Goal: Task Accomplishment & Management: Complete application form

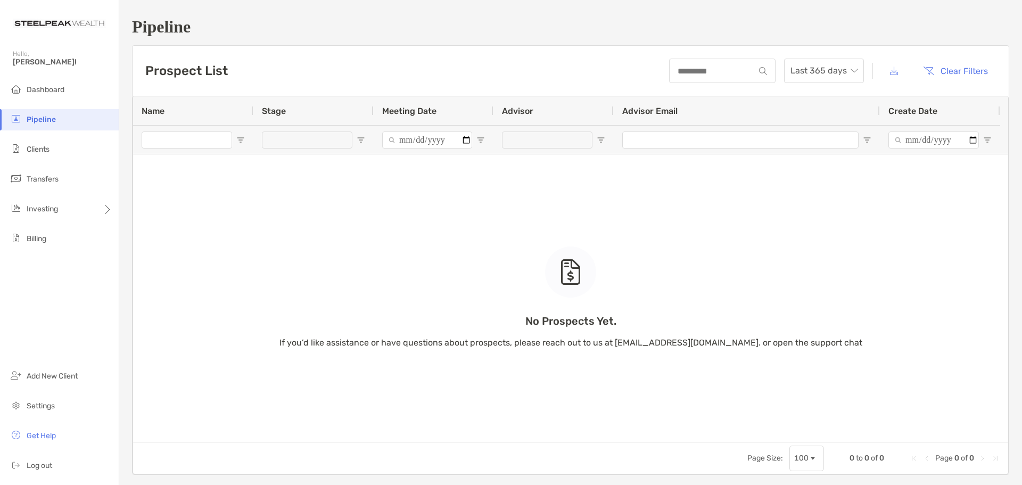
click at [194, 185] on div "No Prospects Yet. If you’d like assistance or have questions about prospects, p…" at bounding box center [570, 268] width 875 height 345
click at [42, 371] on span "Add New Client" at bounding box center [52, 375] width 51 height 9
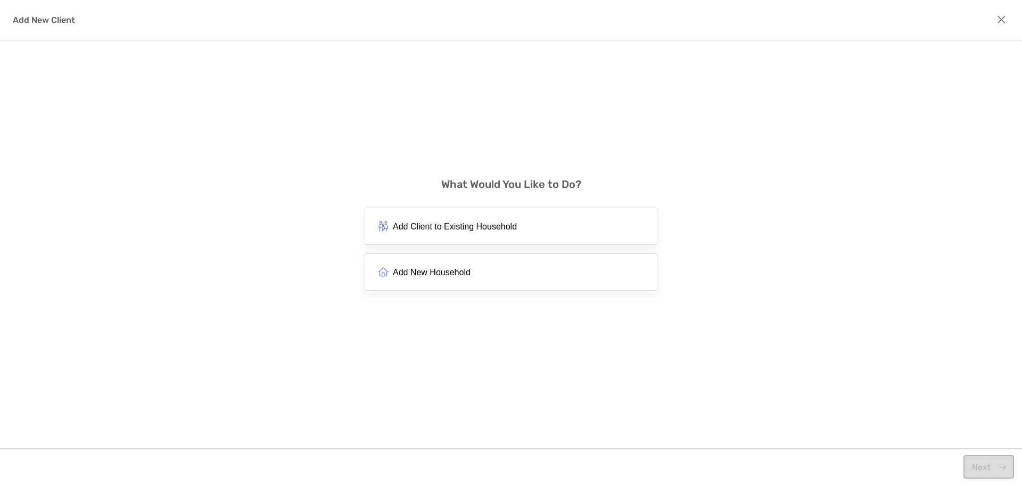
click at [404, 276] on span "Add New Household" at bounding box center [432, 272] width 78 height 10
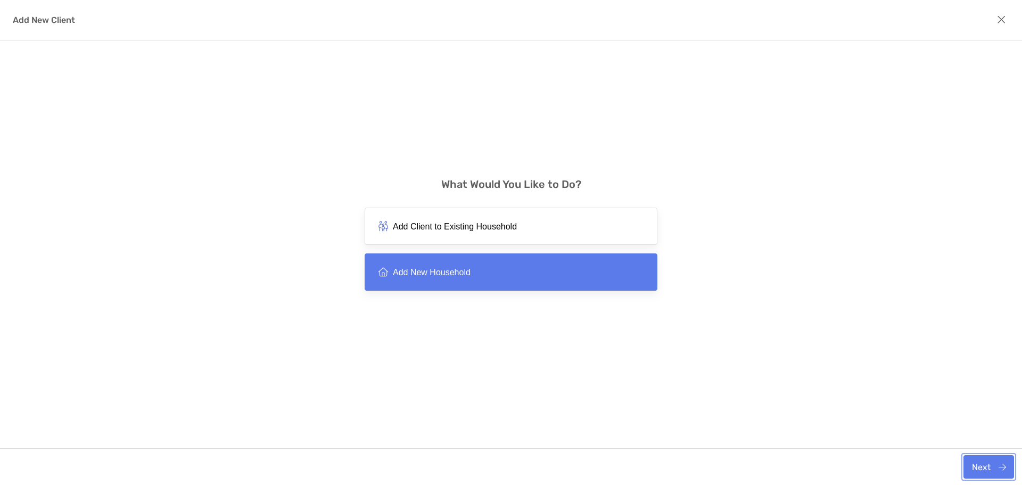
click at [986, 458] on button "Next" at bounding box center [988, 466] width 51 height 23
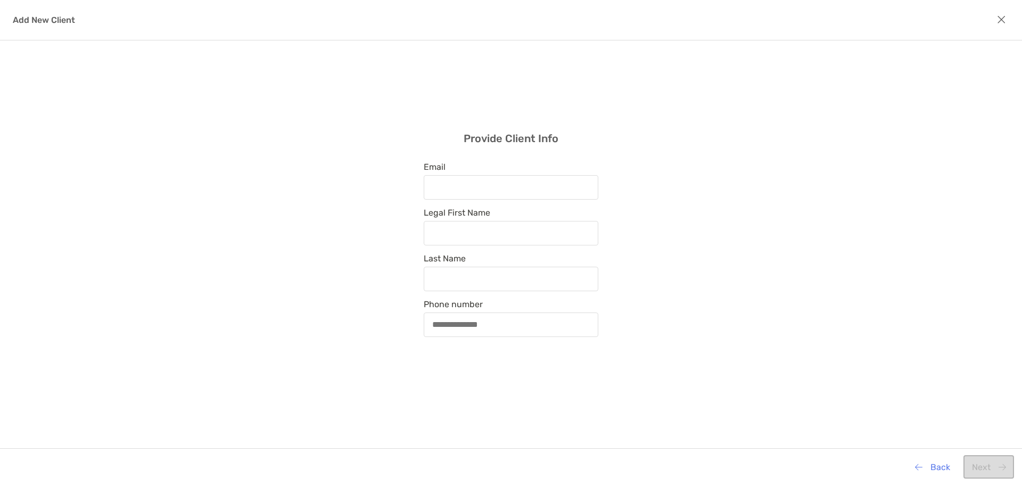
click at [464, 176] on div "modal" at bounding box center [511, 187] width 175 height 24
click at [464, 182] on input "Email" at bounding box center [511, 186] width 172 height 9
paste input "**********"
type input "**********"
click at [469, 230] on input "Legal First Name" at bounding box center [511, 232] width 172 height 9
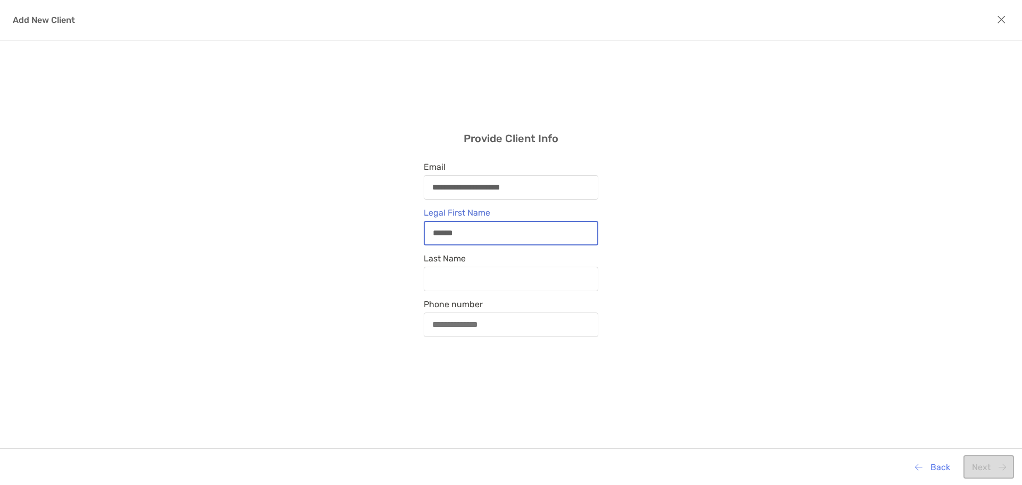
type input "******"
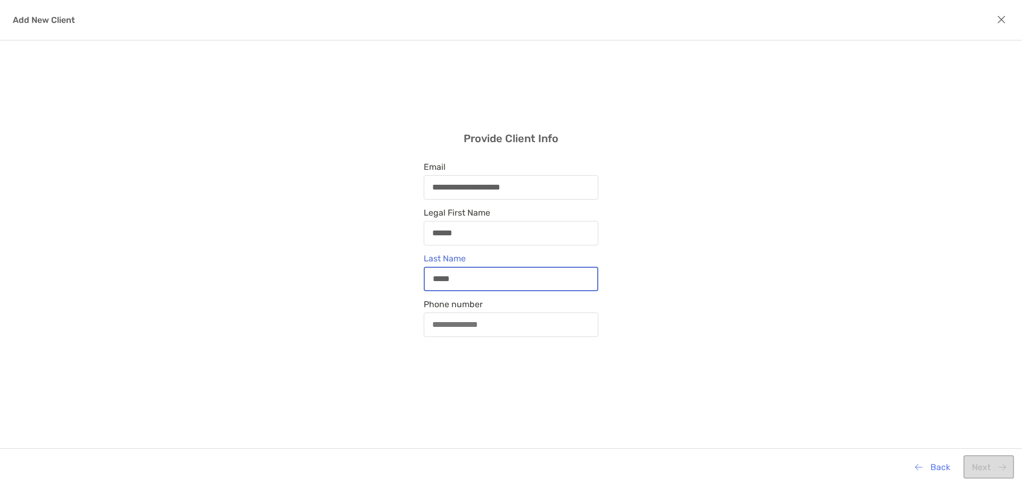
type input "*****"
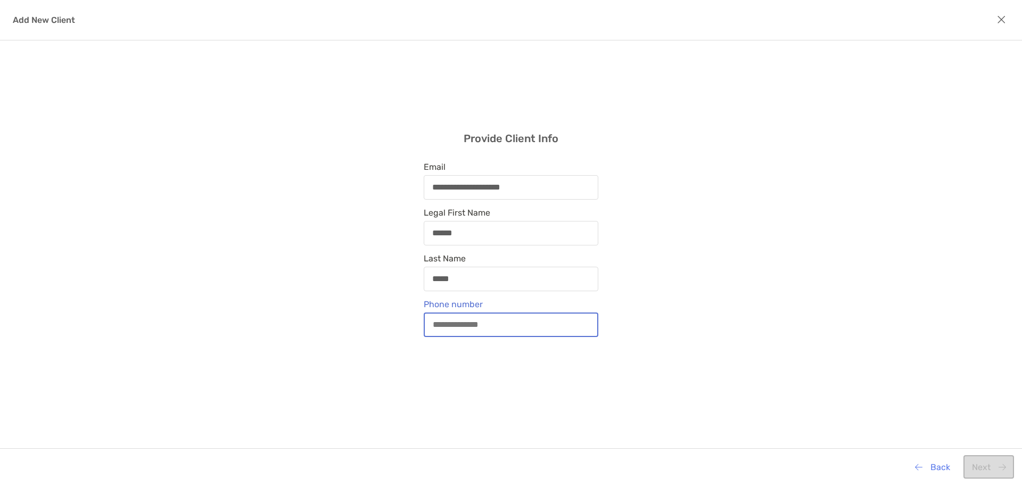
paste input "**********"
type input "**********"
click at [976, 468] on button "Next" at bounding box center [988, 466] width 51 height 23
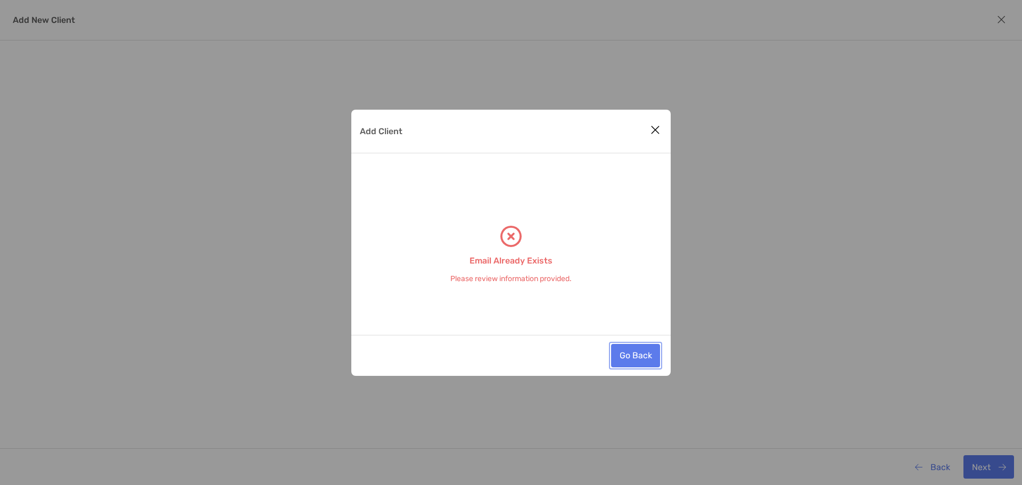
click at [641, 356] on button "Go Back" at bounding box center [635, 355] width 49 height 23
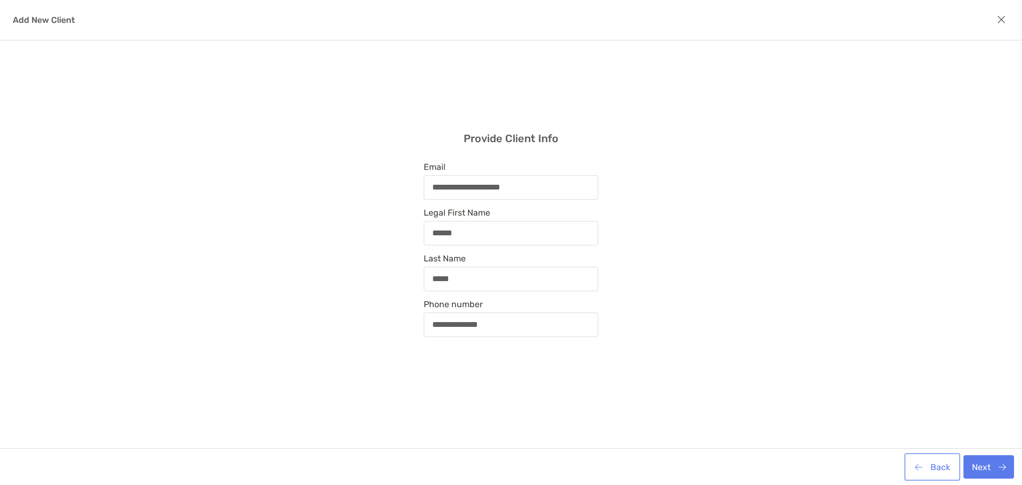
click at [934, 458] on button "Back" at bounding box center [932, 466] width 52 height 23
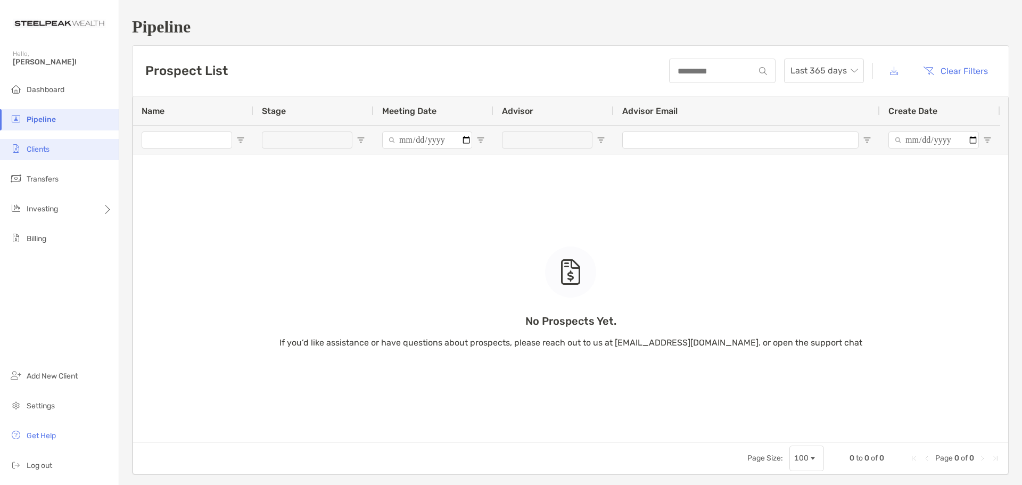
click at [54, 153] on li "Clients" at bounding box center [59, 149] width 119 height 21
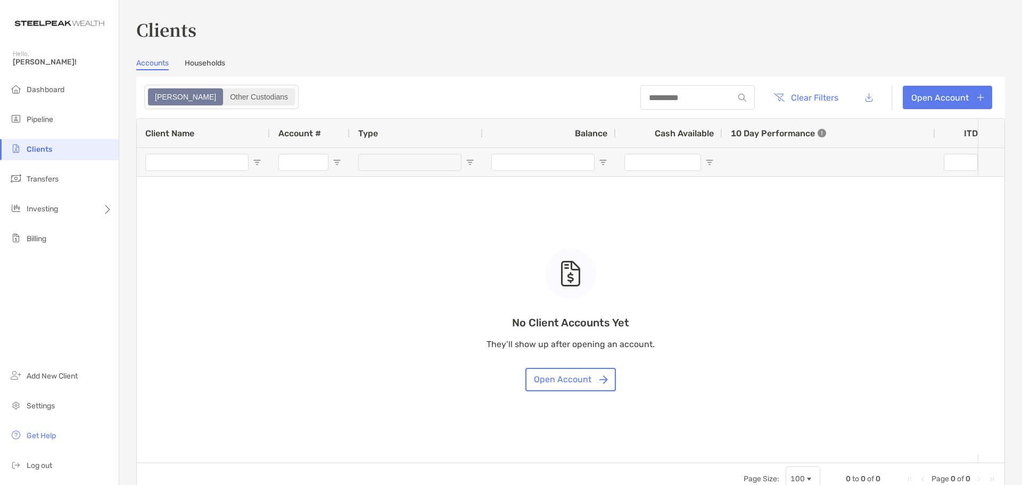
click at [224, 97] on div "Other Custodians" at bounding box center [259, 96] width 70 height 15
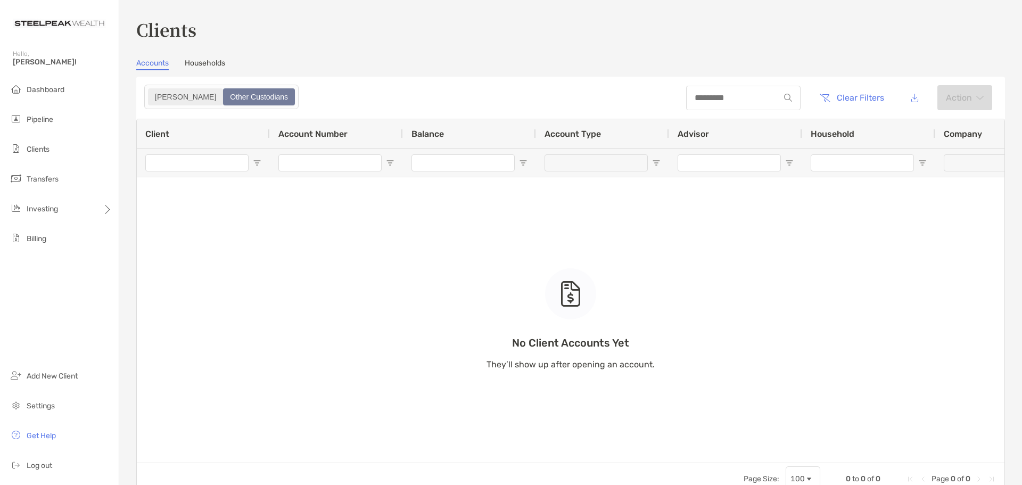
click at [162, 97] on div "[PERSON_NAME]" at bounding box center [185, 96] width 73 height 15
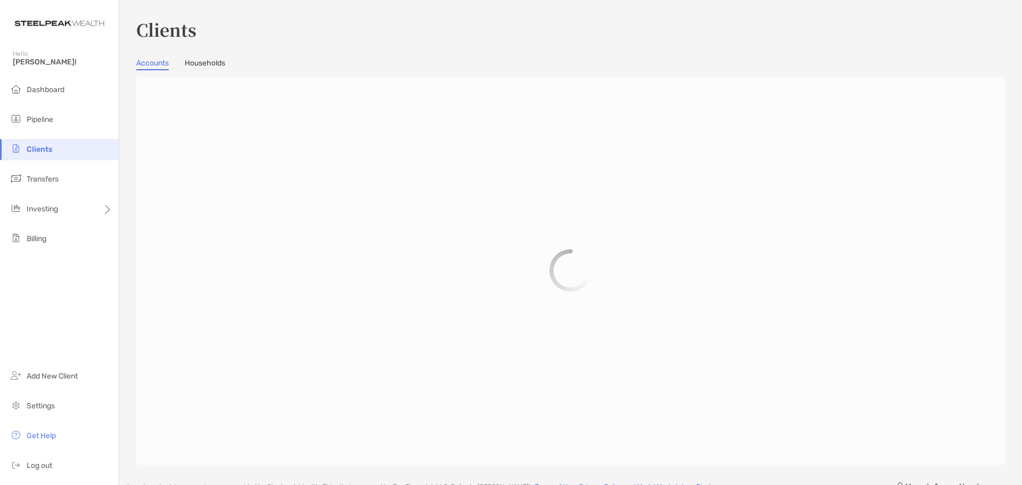
click at [206, 67] on link "Households" at bounding box center [205, 65] width 40 height 12
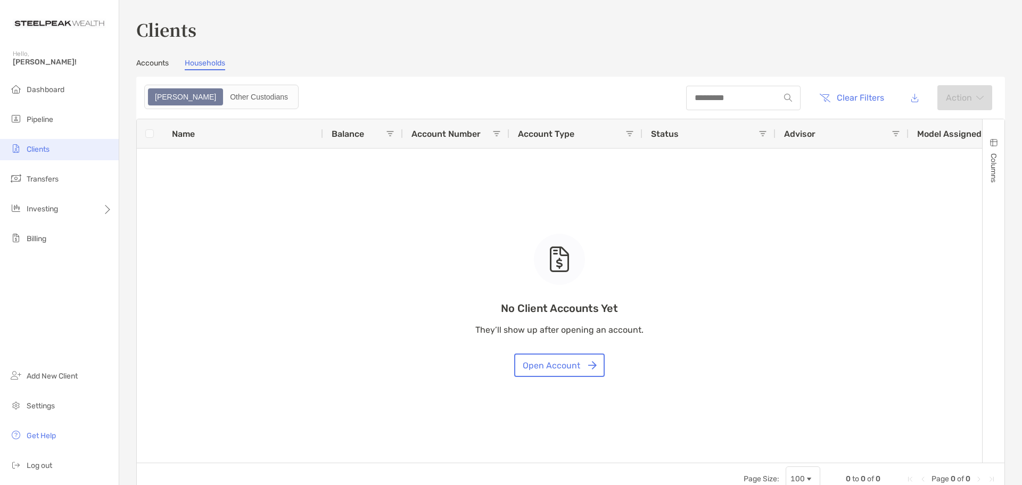
click at [64, 146] on li "Clients" at bounding box center [59, 149] width 119 height 21
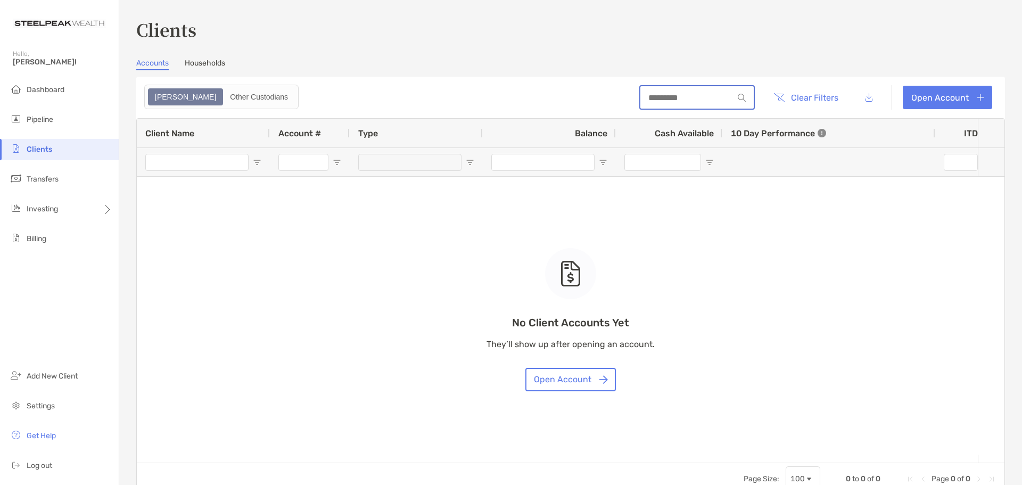
click at [667, 95] on input at bounding box center [686, 97] width 93 height 9
type input "******"
click at [53, 116] on span "Pipeline" at bounding box center [40, 119] width 27 height 9
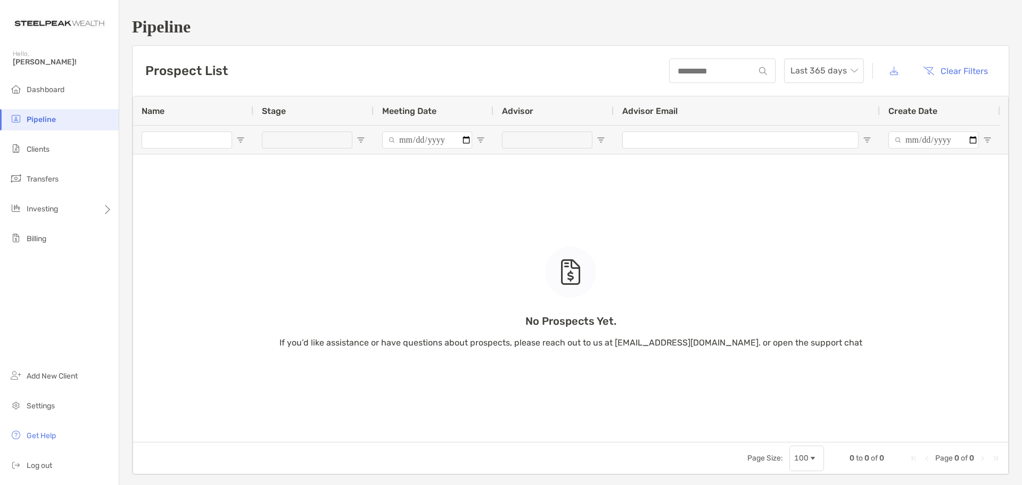
click at [705, 77] on div at bounding box center [722, 71] width 106 height 24
click at [700, 73] on input at bounding box center [712, 71] width 84 height 9
type input "*"
click at [101, 207] on div "Investing" at bounding box center [59, 208] width 119 height 21
click at [68, 383] on li "Add New Client" at bounding box center [59, 376] width 119 height 21
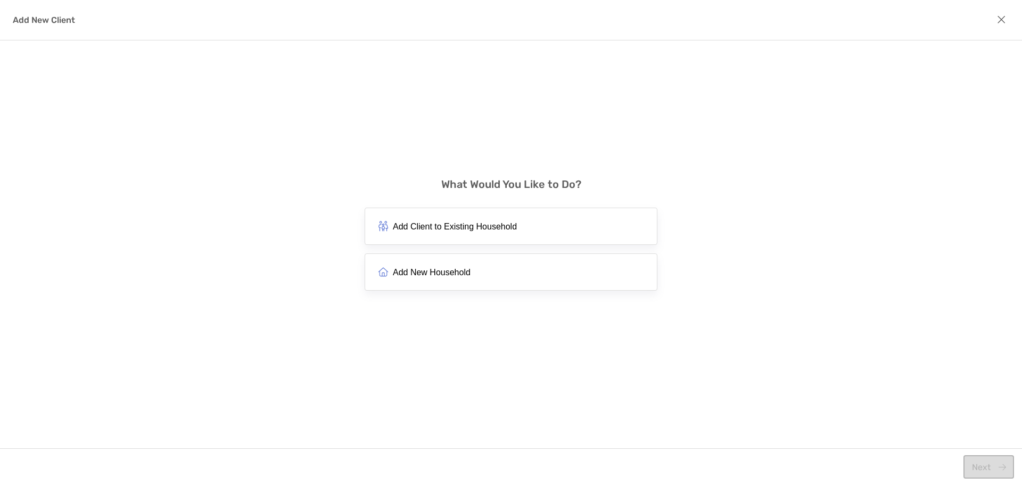
click at [419, 234] on button "Add Client to Existing Household" at bounding box center [510, 226] width 293 height 37
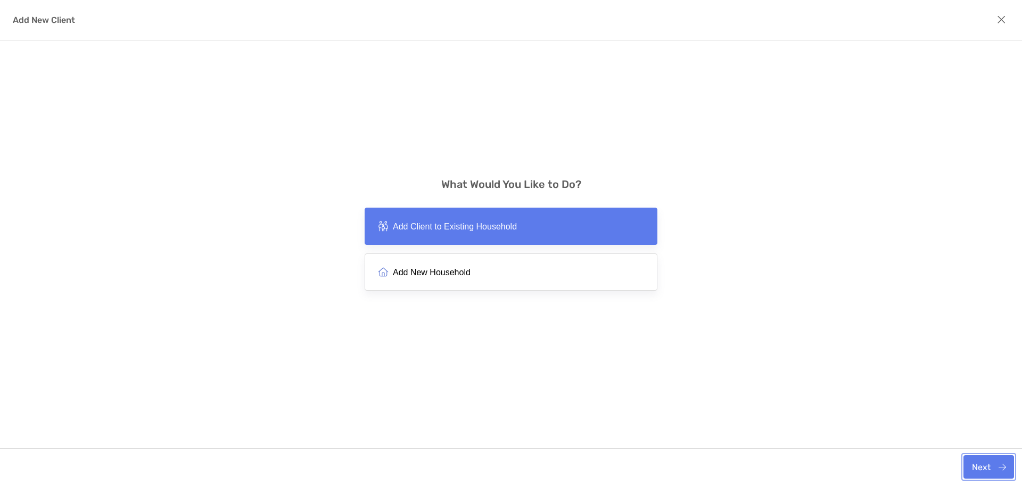
click at [978, 460] on button "Next" at bounding box center [988, 466] width 51 height 23
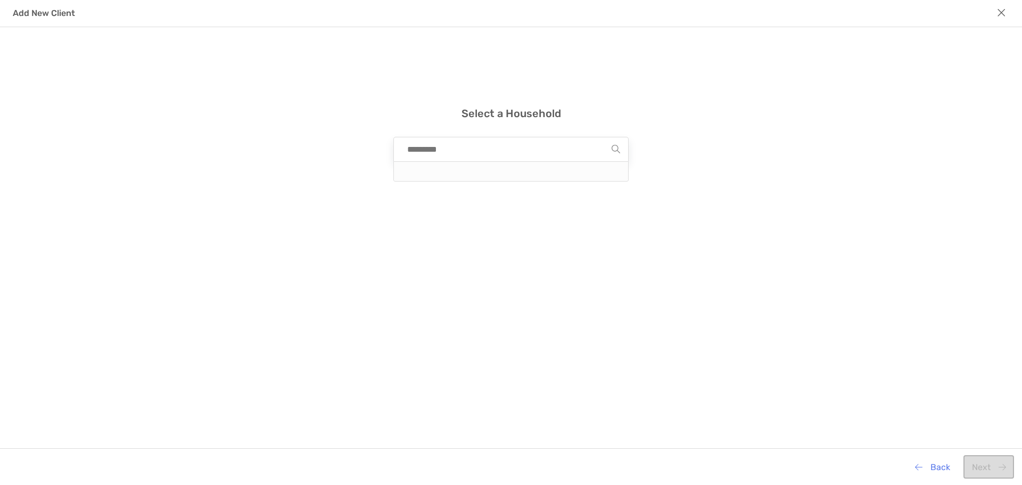
click at [422, 156] on input "modal" at bounding box center [507, 149] width 210 height 24
type input "*"
click at [1011, 14] on div "Add New Client" at bounding box center [511, 13] width 1022 height 27
click at [997, 11] on icon "modal" at bounding box center [1001, 13] width 9 height 12
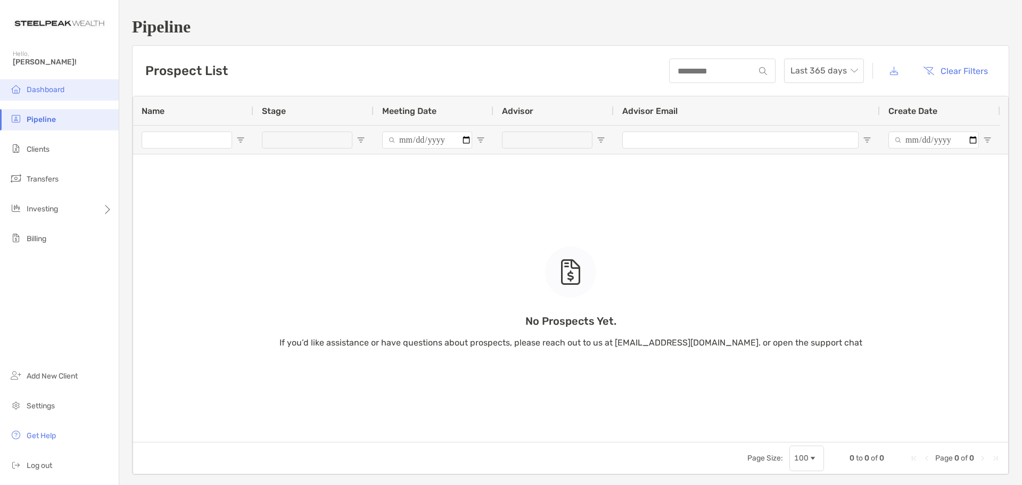
click at [73, 88] on li "Dashboard" at bounding box center [59, 89] width 119 height 21
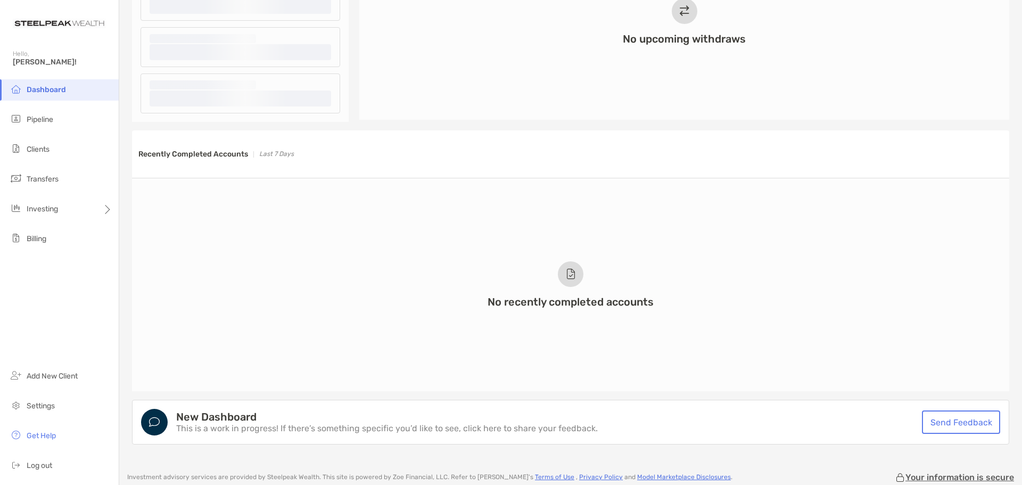
scroll to position [699, 0]
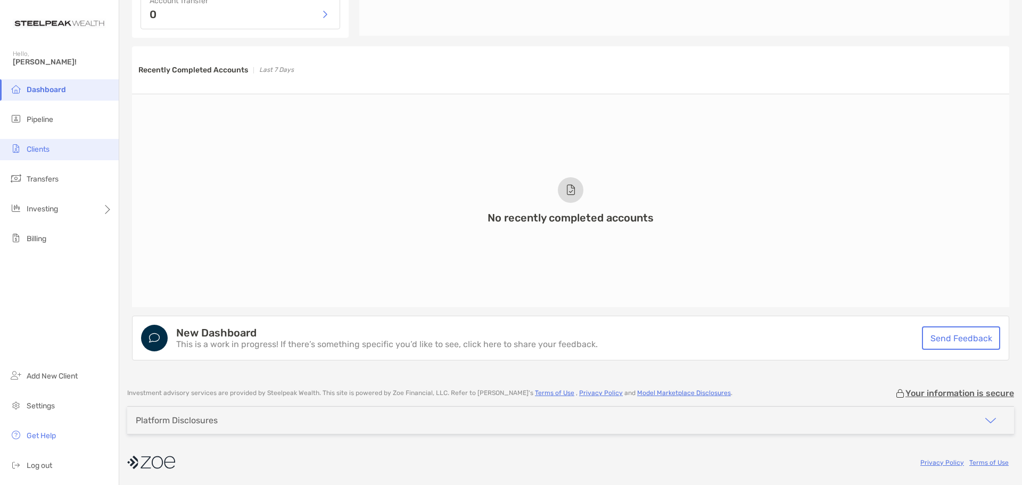
click at [64, 146] on li "Clients" at bounding box center [59, 149] width 119 height 21
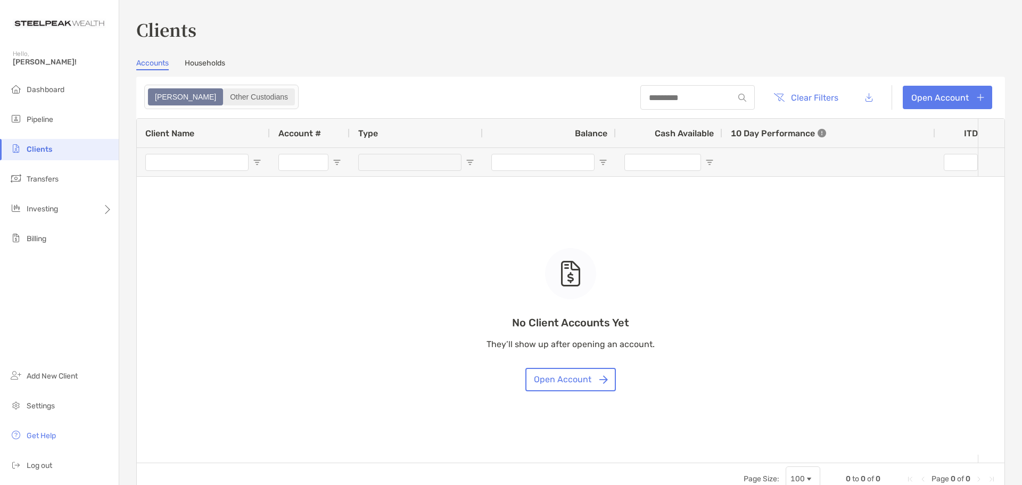
click at [223, 104] on label "Other Custodians" at bounding box center [259, 96] width 72 height 17
click at [180, 99] on section "[PERSON_NAME] Other Custodians Clear Filters Open Account 0 to 0 of 0. Page 0 o…" at bounding box center [570, 286] width 868 height 418
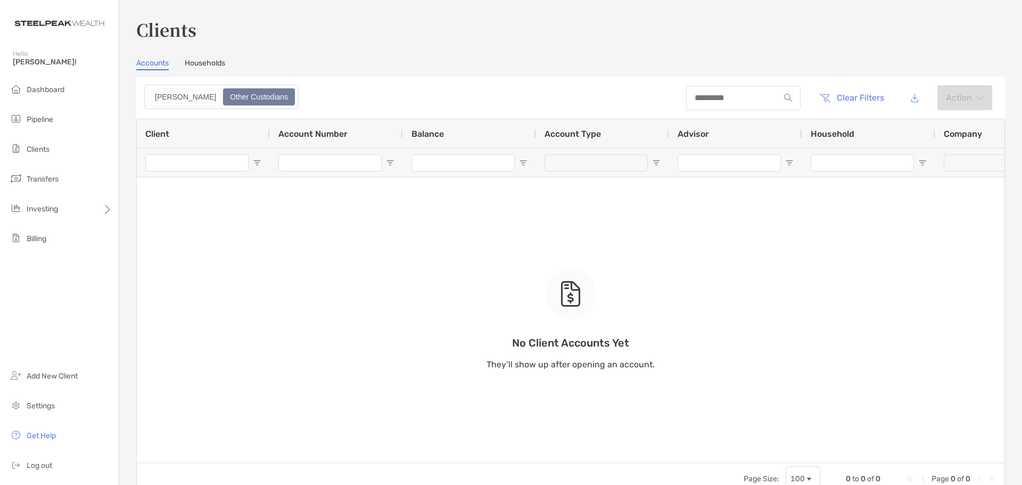
click at [206, 60] on link "Households" at bounding box center [205, 65] width 40 height 12
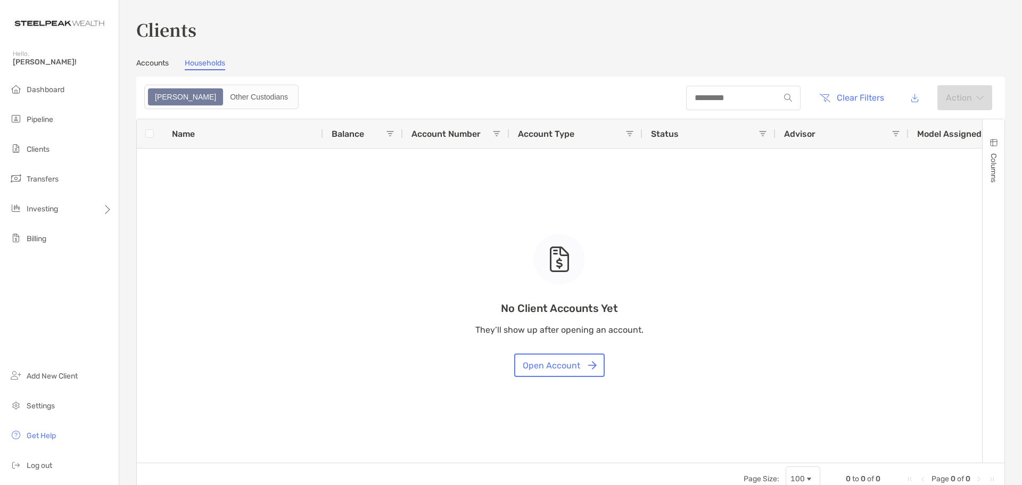
click at [153, 57] on div "Clients Accounts Households Zoe Other Custodians Clear Filters Action 0 to 0 of…" at bounding box center [570, 256] width 868 height 478
click at [153, 63] on link "Accounts" at bounding box center [152, 65] width 32 height 12
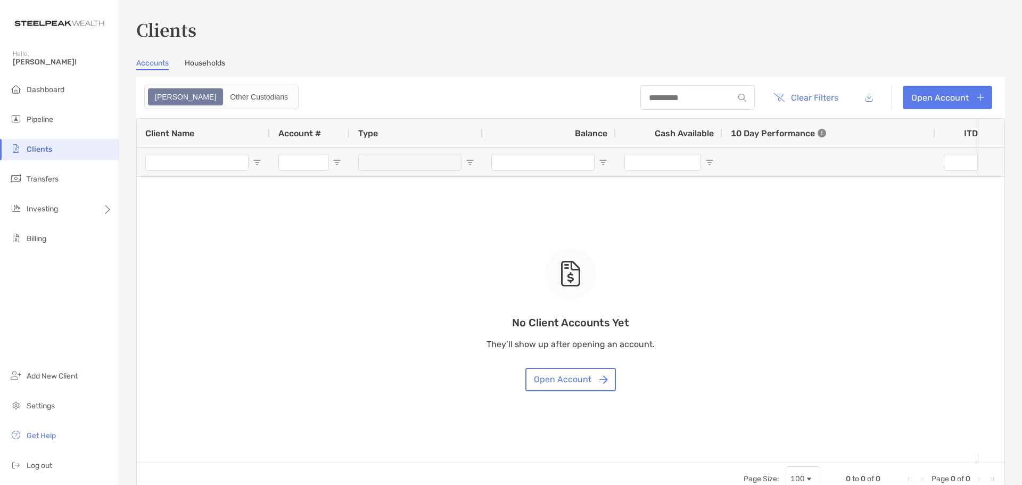
click at [158, 372] on div "No Client Accounts Yet They’ll show up after opening an account. Open Account" at bounding box center [570, 291] width 867 height 344
click at [224, 97] on div "Other Custodians" at bounding box center [259, 96] width 70 height 15
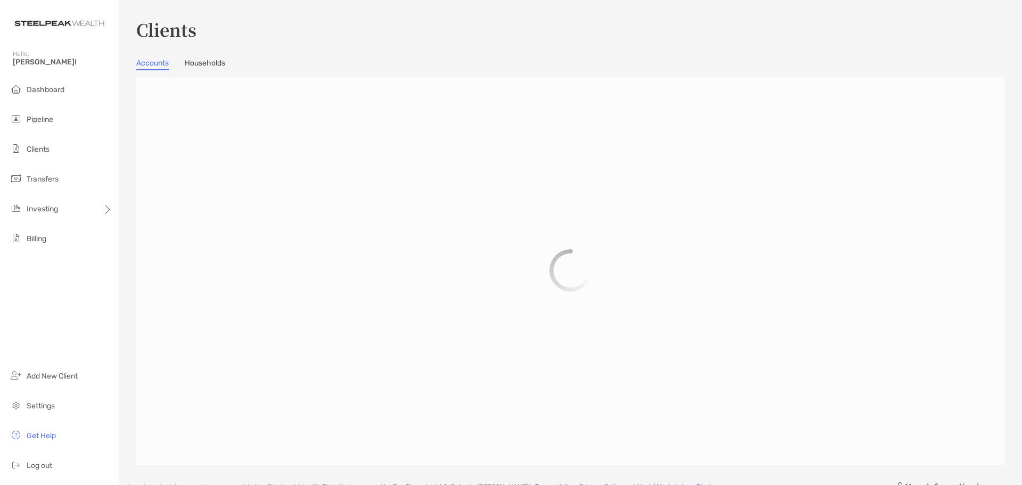
click at [201, 71] on section "Accounts Households Zoe Other Custodians" at bounding box center [570, 262] width 868 height 406
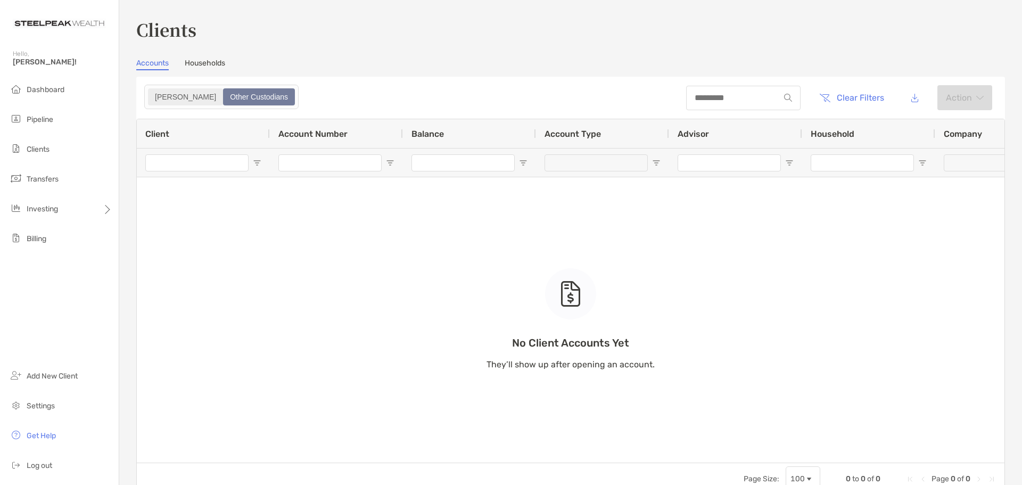
click at [153, 102] on div "[PERSON_NAME]" at bounding box center [185, 96] width 73 height 15
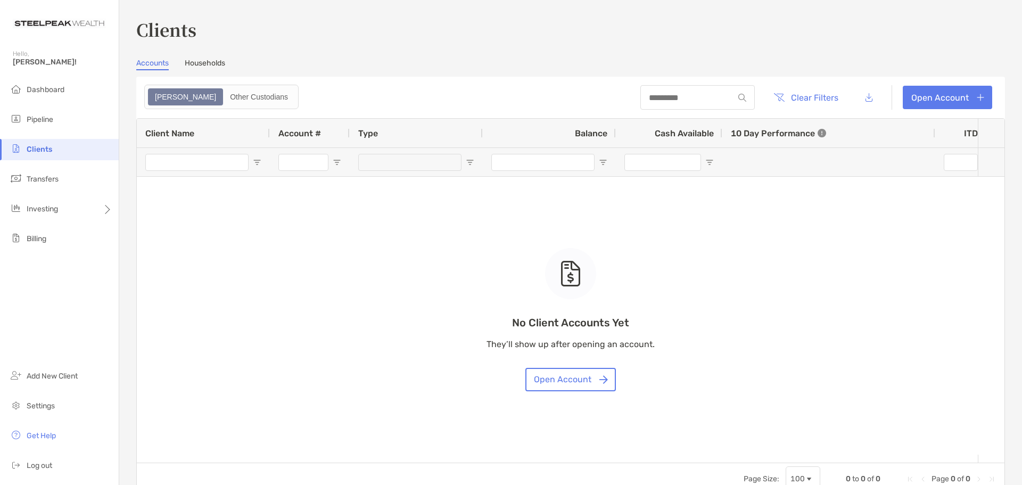
drag, startPoint x: 911, startPoint y: 113, endPoint x: 910, endPoint y: 98, distance: 14.9
click at [911, 112] on header "Clear Filters Open Account" at bounding box center [570, 98] width 868 height 42
click at [910, 98] on link "Open Account" at bounding box center [946, 97] width 89 height 23
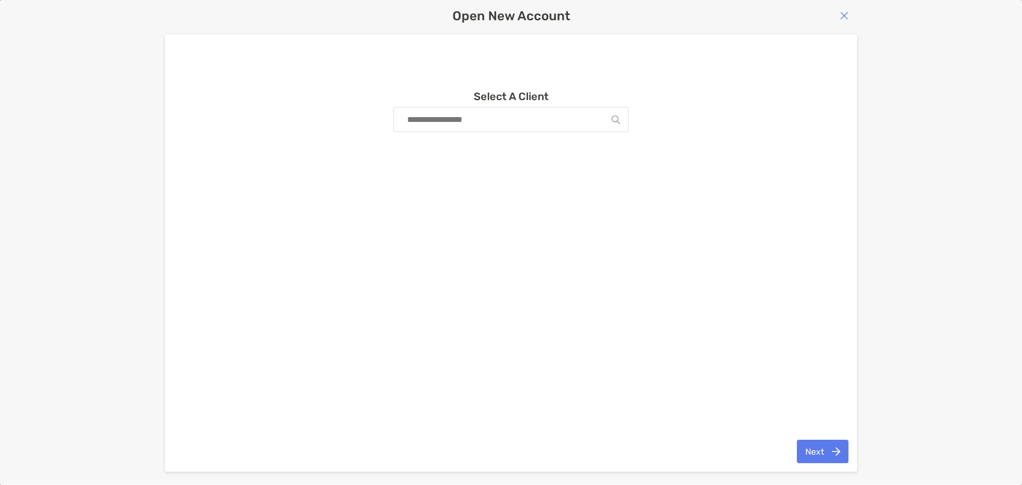
click at [444, 117] on input at bounding box center [507, 119] width 210 height 24
click at [444, 117] on input "******" at bounding box center [508, 119] width 213 height 24
type input "*****"
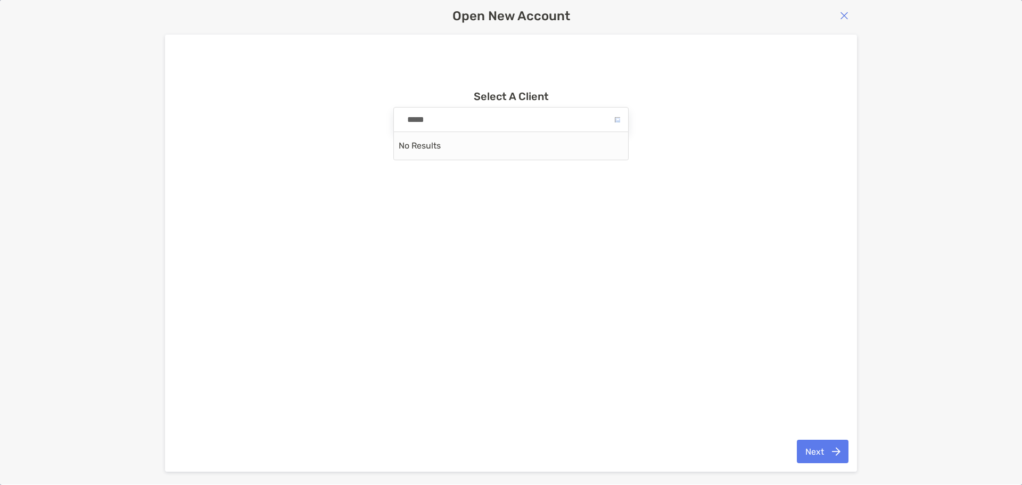
click at [829, 12] on div "Open New Account" at bounding box center [511, 16] width 692 height 15
click at [848, 19] on img "button" at bounding box center [844, 15] width 9 height 9
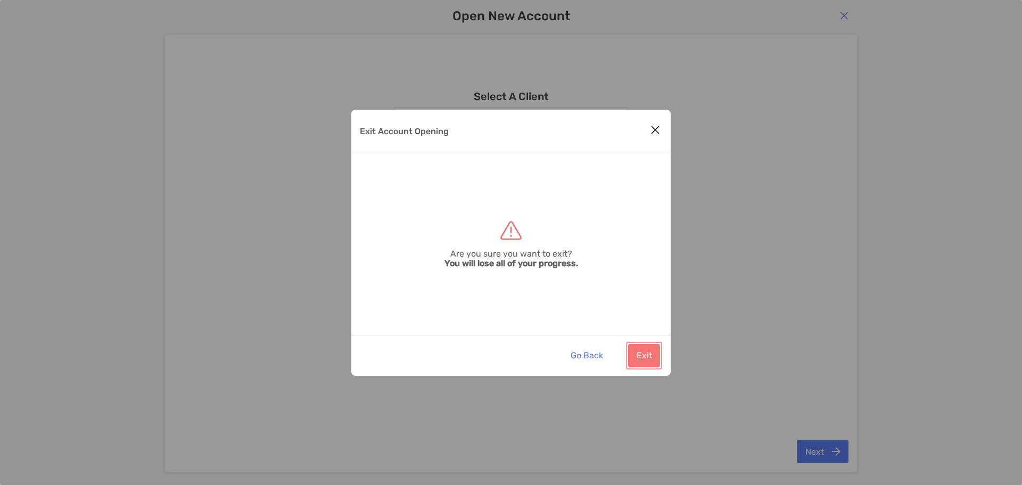
click at [650, 351] on button "Exit" at bounding box center [644, 355] width 32 height 23
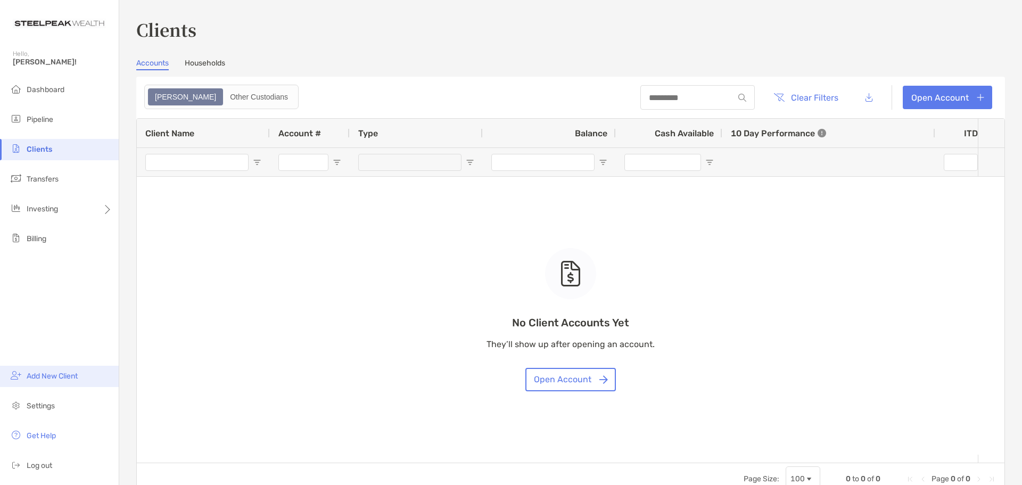
click at [43, 368] on li "Add New Client" at bounding box center [59, 376] width 119 height 21
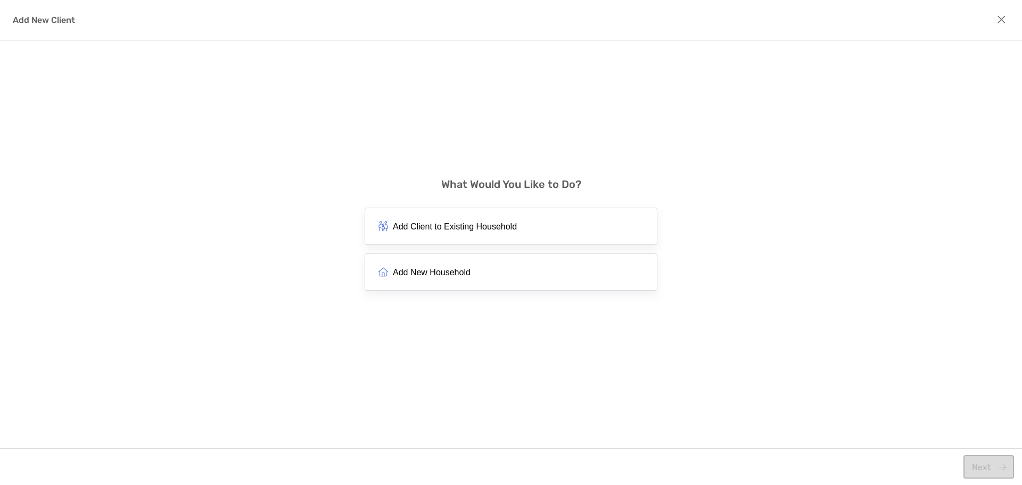
click at [441, 226] on span "Add Client to Existing Household" at bounding box center [455, 226] width 124 height 10
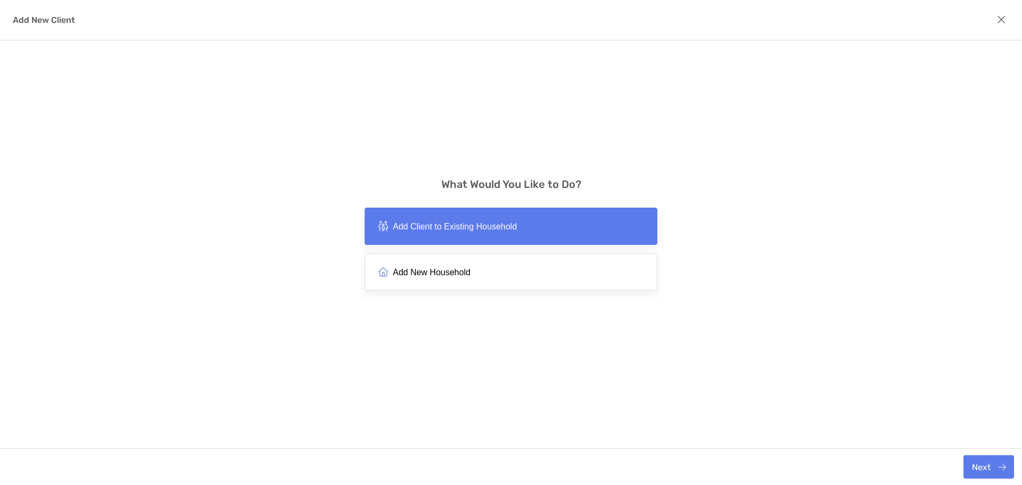
click at [447, 274] on span "Add New Household" at bounding box center [432, 272] width 78 height 10
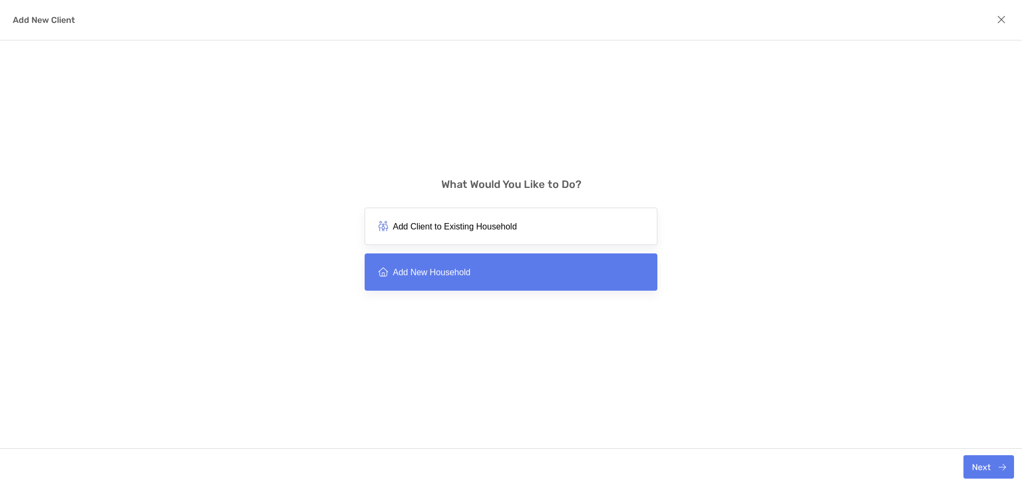
click at [448, 231] on span "Add Client to Existing Household" at bounding box center [455, 226] width 124 height 10
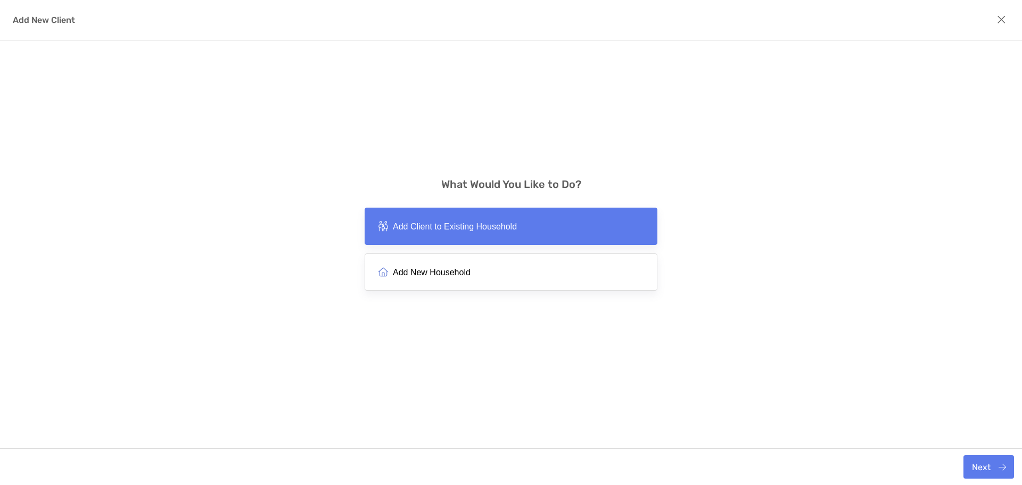
click at [453, 261] on button "Add New Household" at bounding box center [510, 271] width 293 height 37
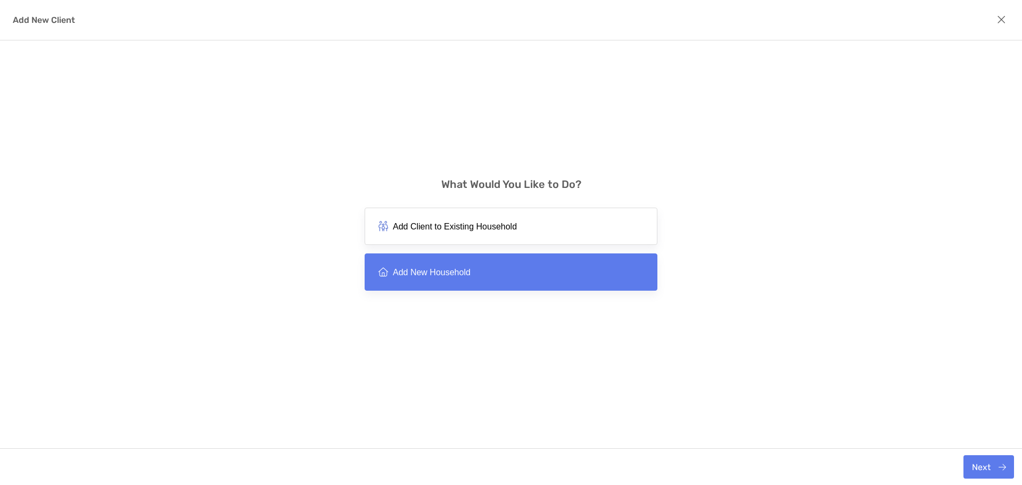
click at [472, 221] on button "Add Client to Existing Household" at bounding box center [510, 226] width 293 height 37
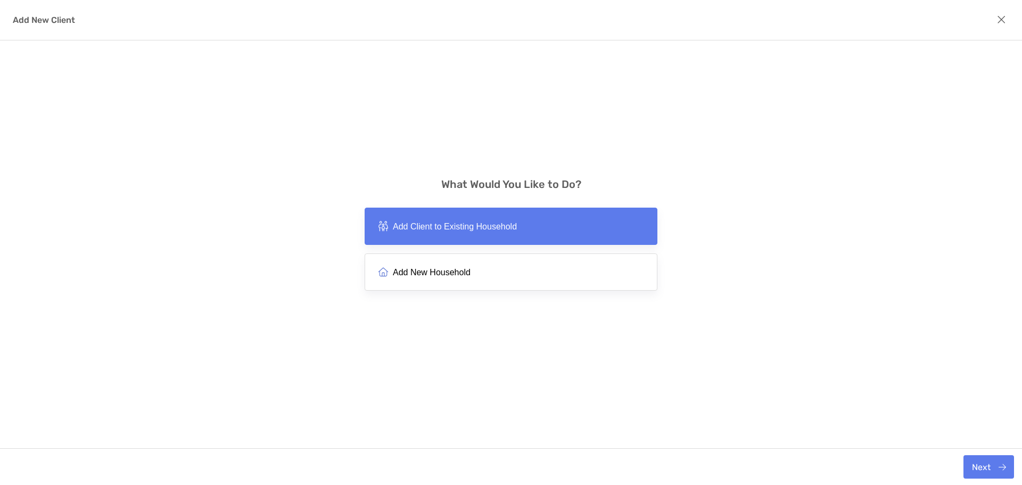
click at [535, 266] on button "Add New Household" at bounding box center [510, 271] width 293 height 37
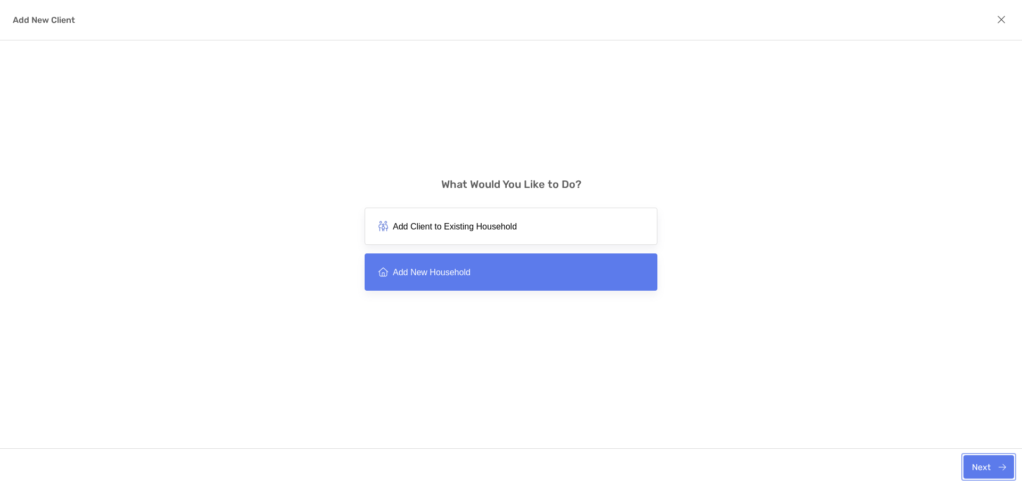
click at [986, 460] on button "Next" at bounding box center [988, 466] width 51 height 23
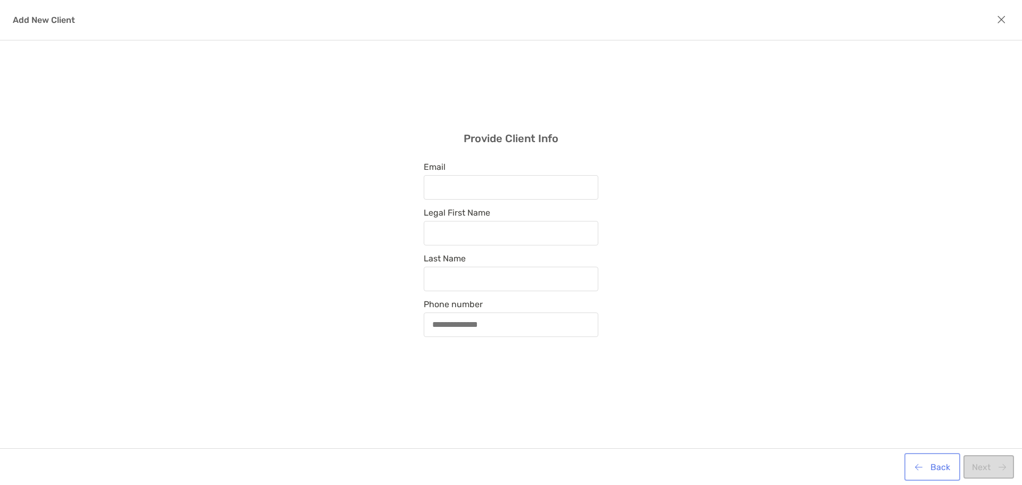
click at [941, 469] on button "Back" at bounding box center [932, 466] width 52 height 23
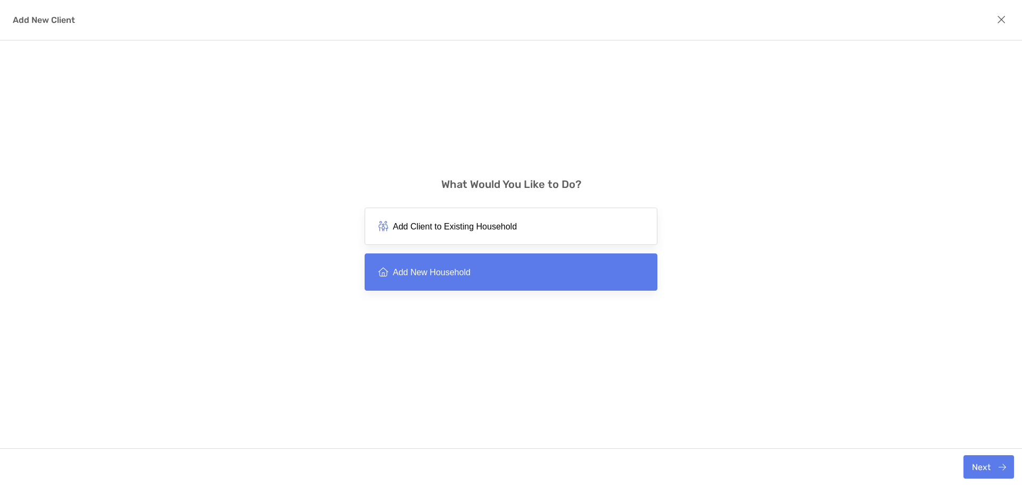
click at [464, 238] on button "Add Client to Existing Household" at bounding box center [510, 226] width 293 height 37
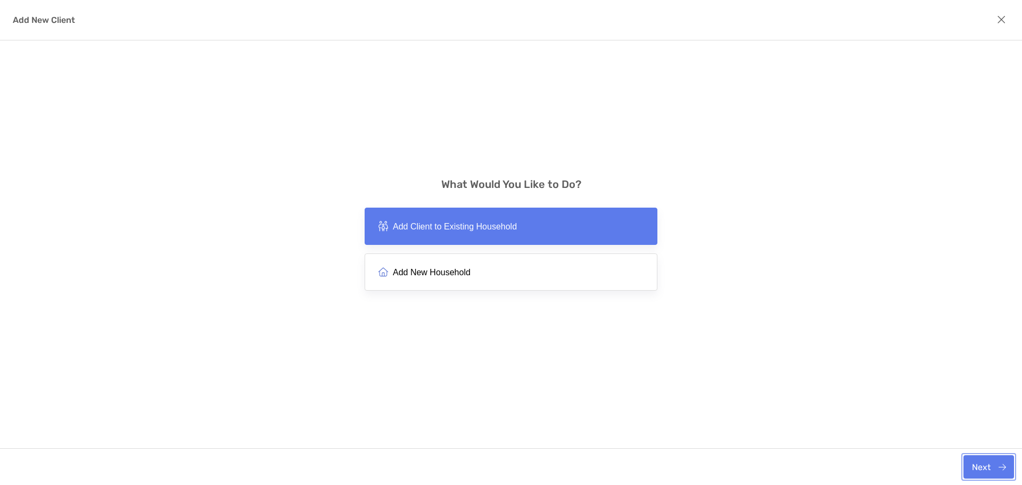
click at [974, 472] on button "Next" at bounding box center [988, 466] width 51 height 23
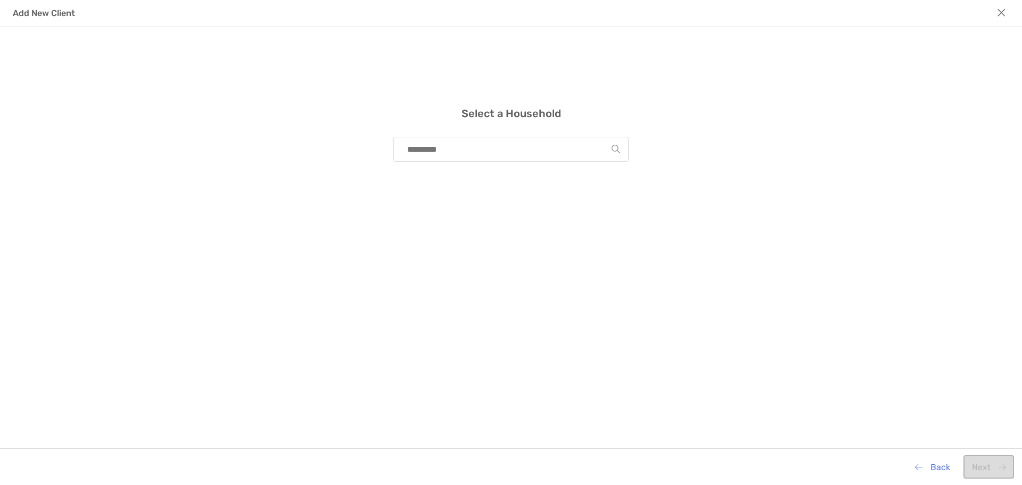
click at [998, 9] on icon "modal" at bounding box center [1001, 13] width 9 height 12
